Goal: Navigation & Orientation: Find specific page/section

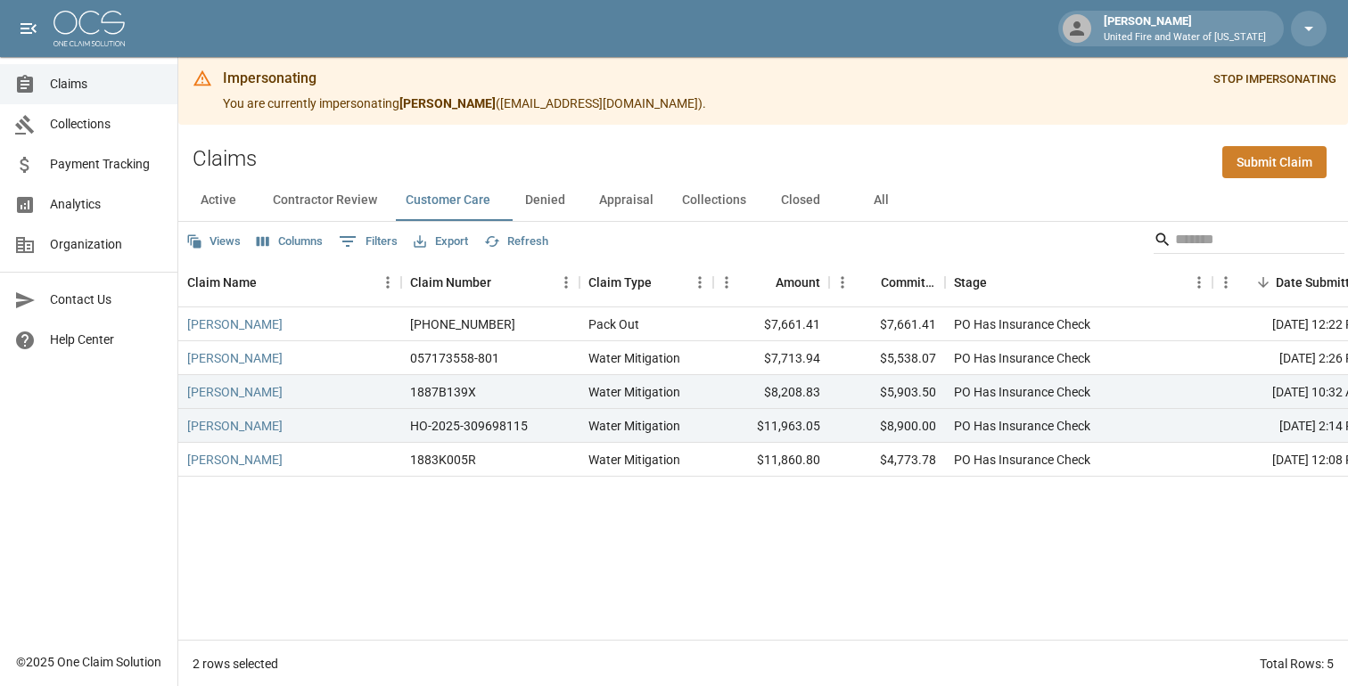
click at [349, 200] on button "Contractor Review" at bounding box center [325, 199] width 133 height 43
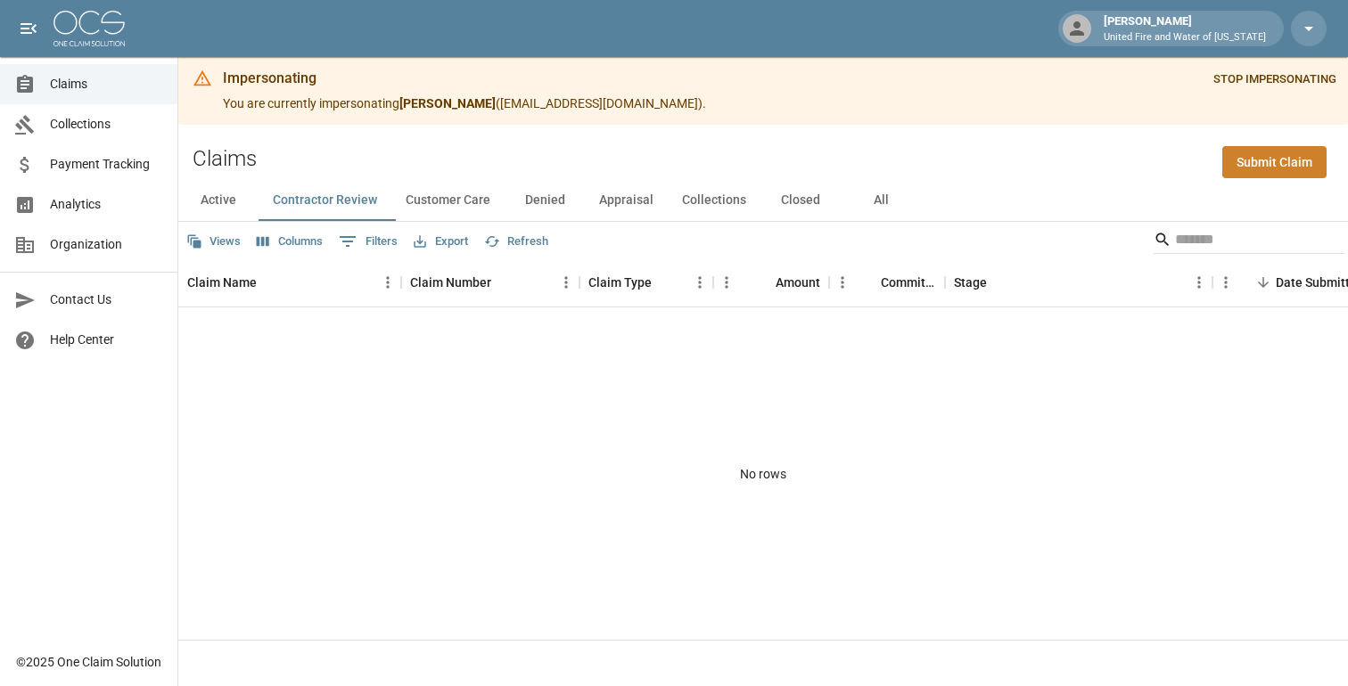
click at [721, 201] on button "Collections" at bounding box center [714, 199] width 93 height 43
click at [662, 198] on button "Appraisal" at bounding box center [626, 199] width 83 height 43
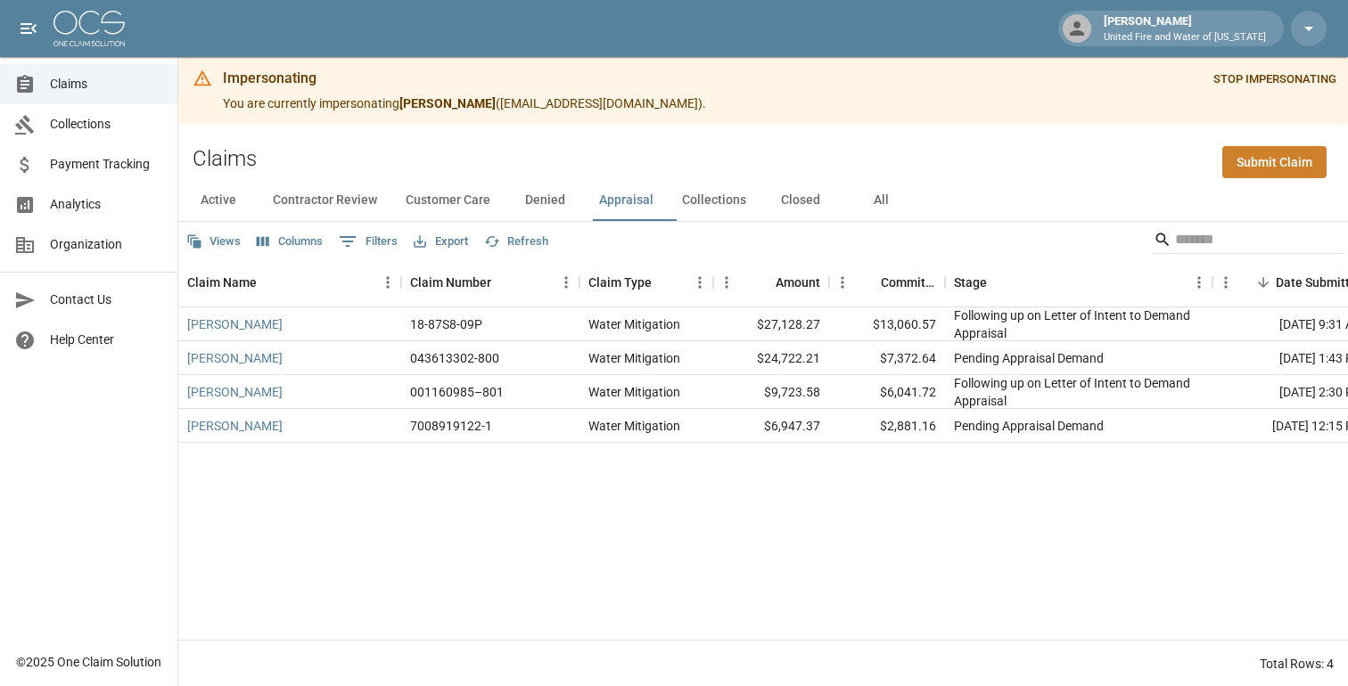
click at [802, 197] on button "Closed" at bounding box center [800, 199] width 80 height 43
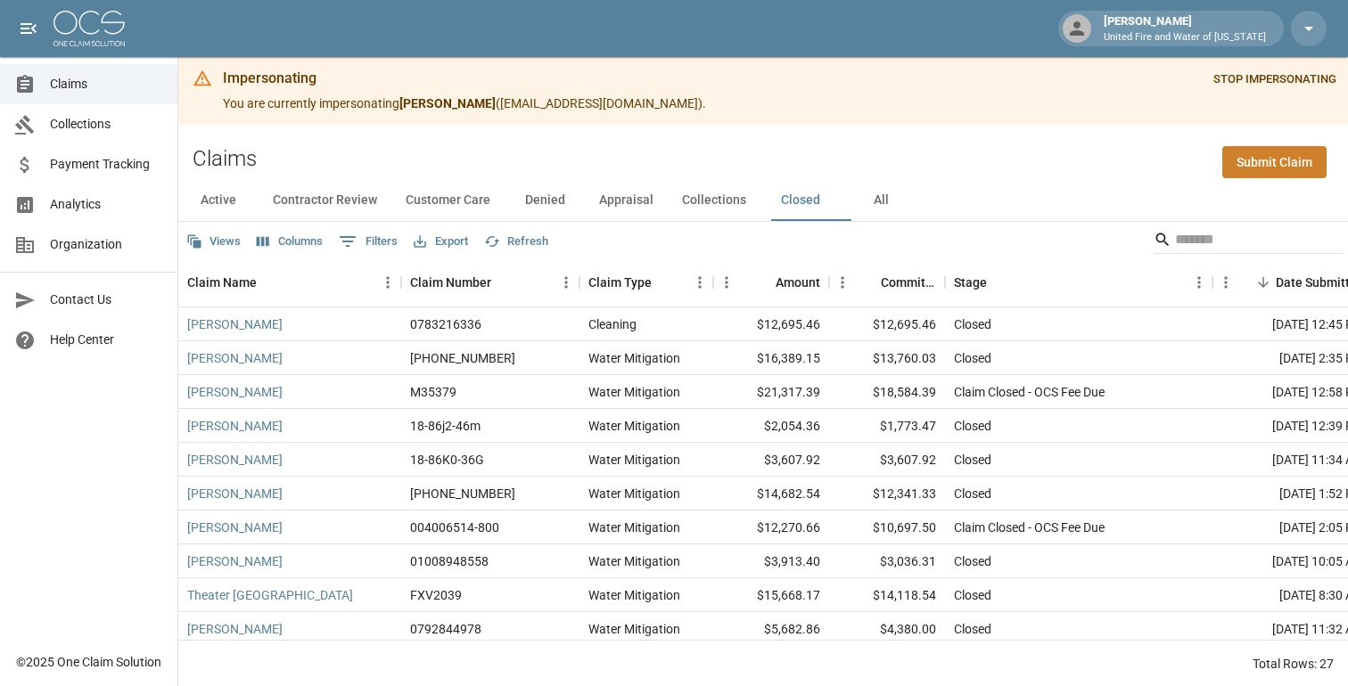
click at [239, 204] on button "Active" at bounding box center [218, 199] width 80 height 43
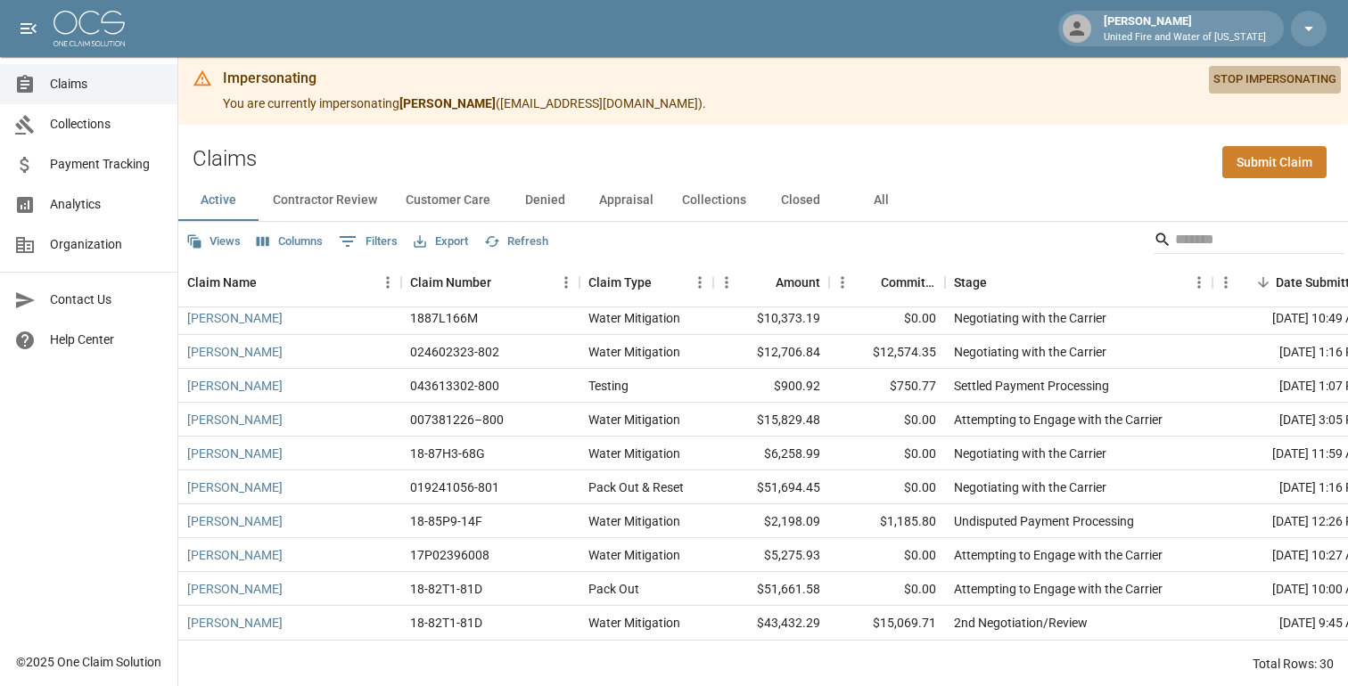
click at [1288, 86] on button "STOP IMPERSONATING" at bounding box center [1275, 80] width 132 height 28
